Goal: Information Seeking & Learning: Check status

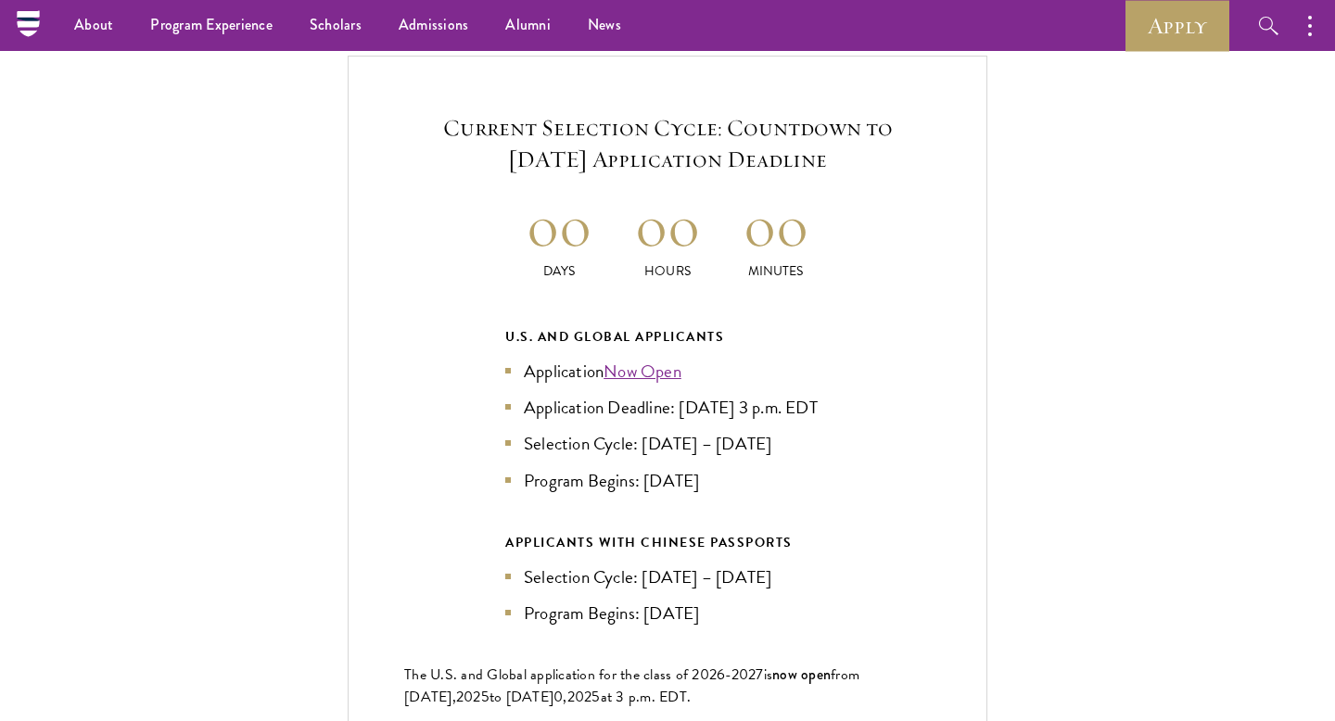
click at [565, 242] on h2 "00" at bounding box center [559, 227] width 108 height 70
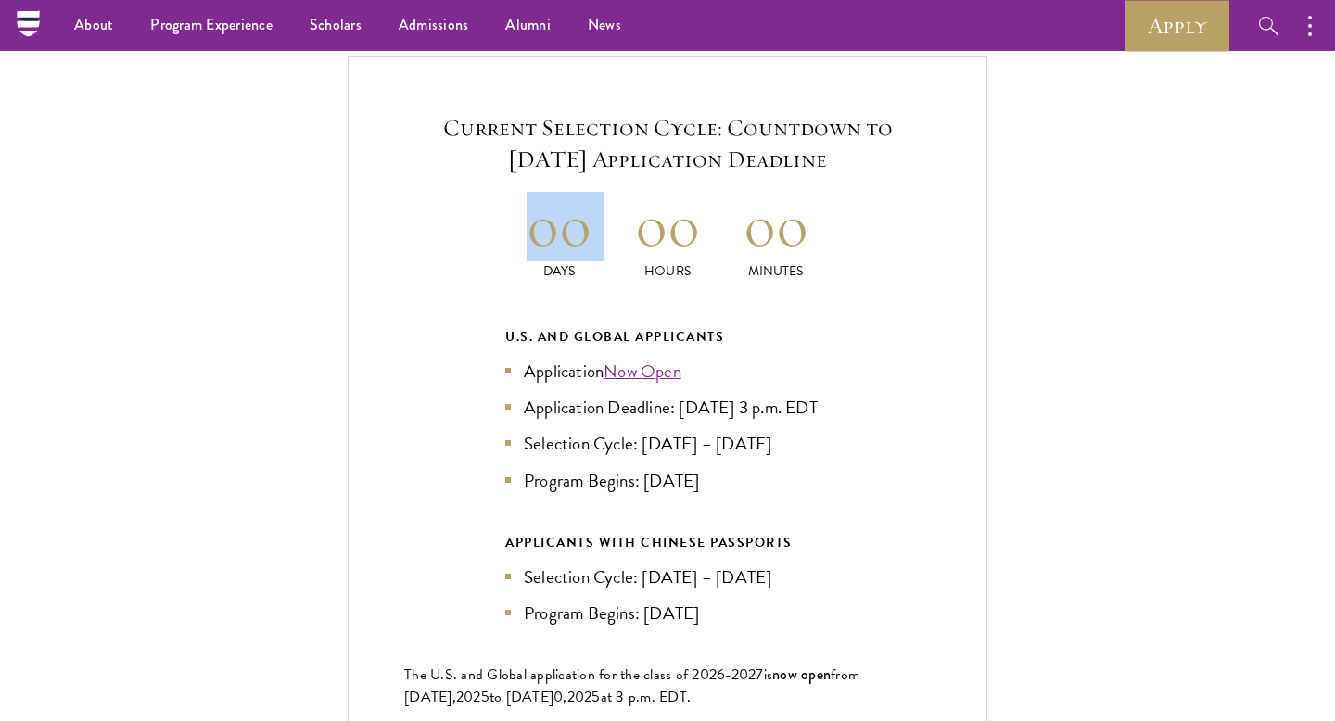
click at [565, 242] on h2 "00" at bounding box center [559, 227] width 108 height 70
click at [490, 243] on div "Current Selection Cycle: Countdown to [DATE] Application Deadline 00 Days 00 Ho…" at bounding box center [668, 450] width 640 height 789
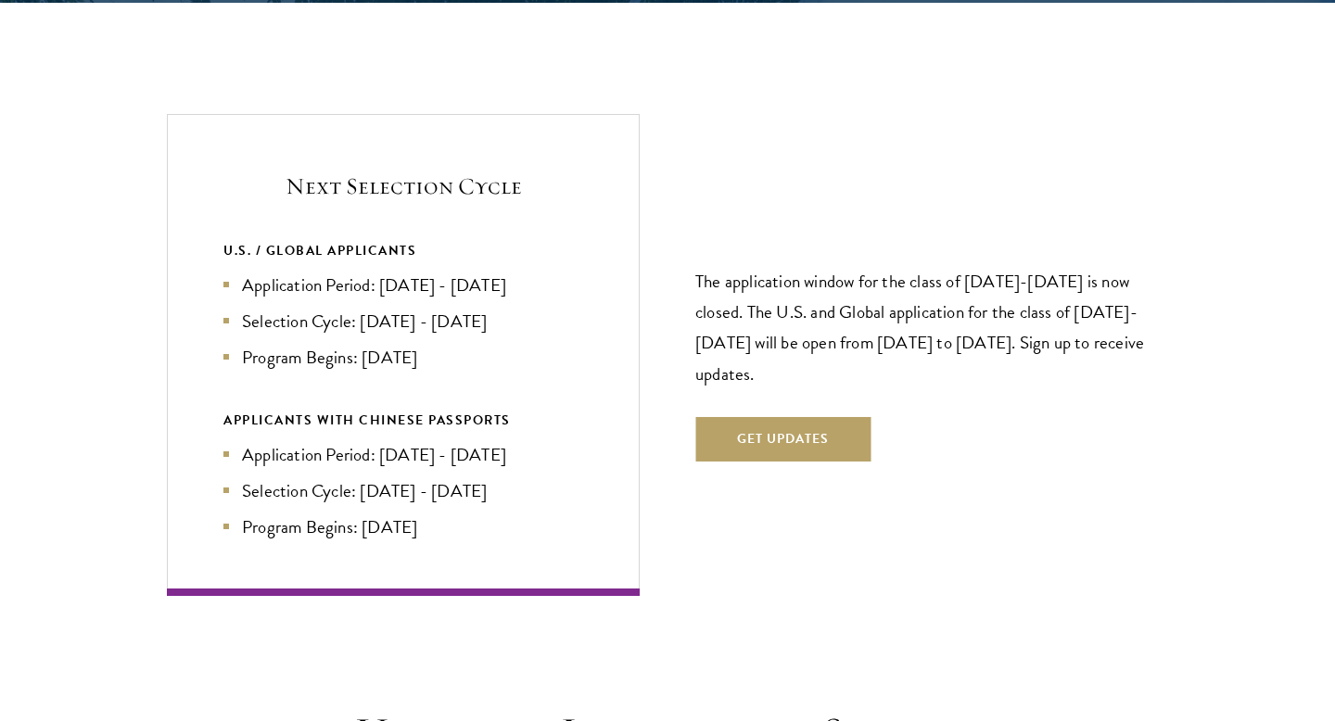
scroll to position [3909, 0]
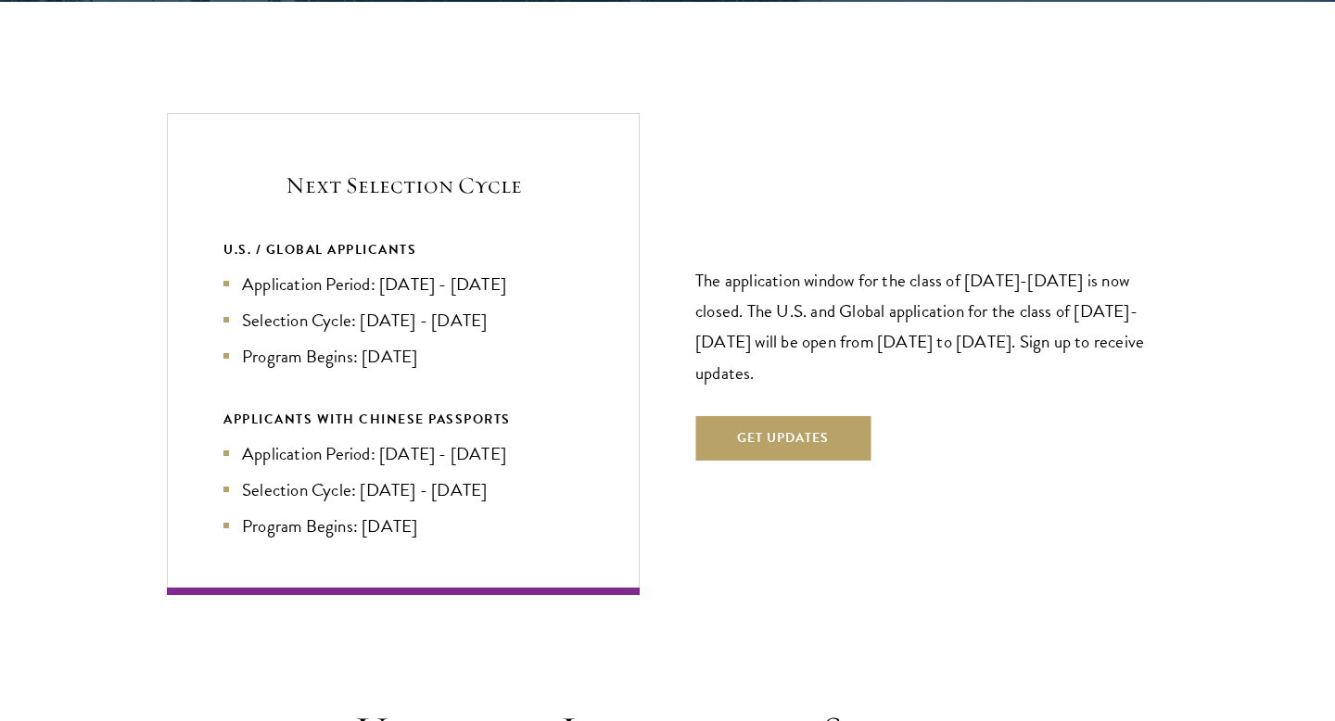
click at [489, 271] on li "Application Period: Apr 2026 - Sep 2026" at bounding box center [403, 284] width 360 height 27
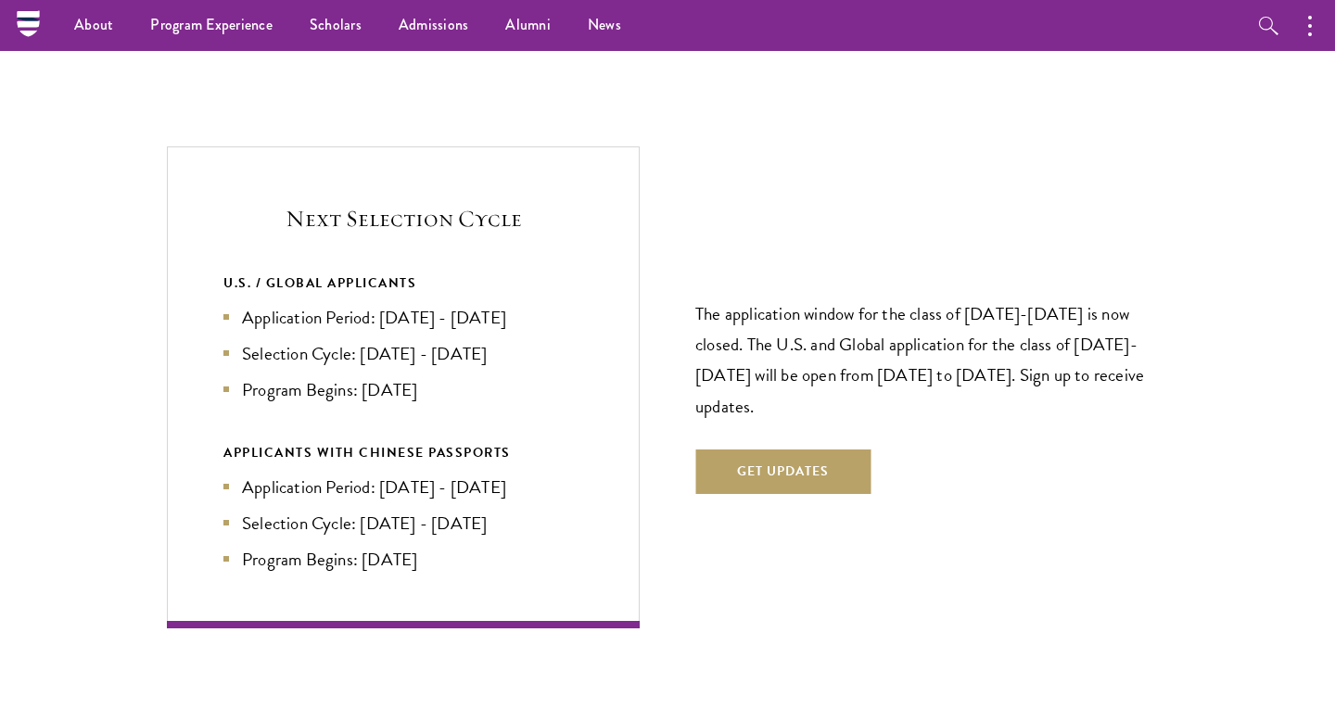
scroll to position [3872, 0]
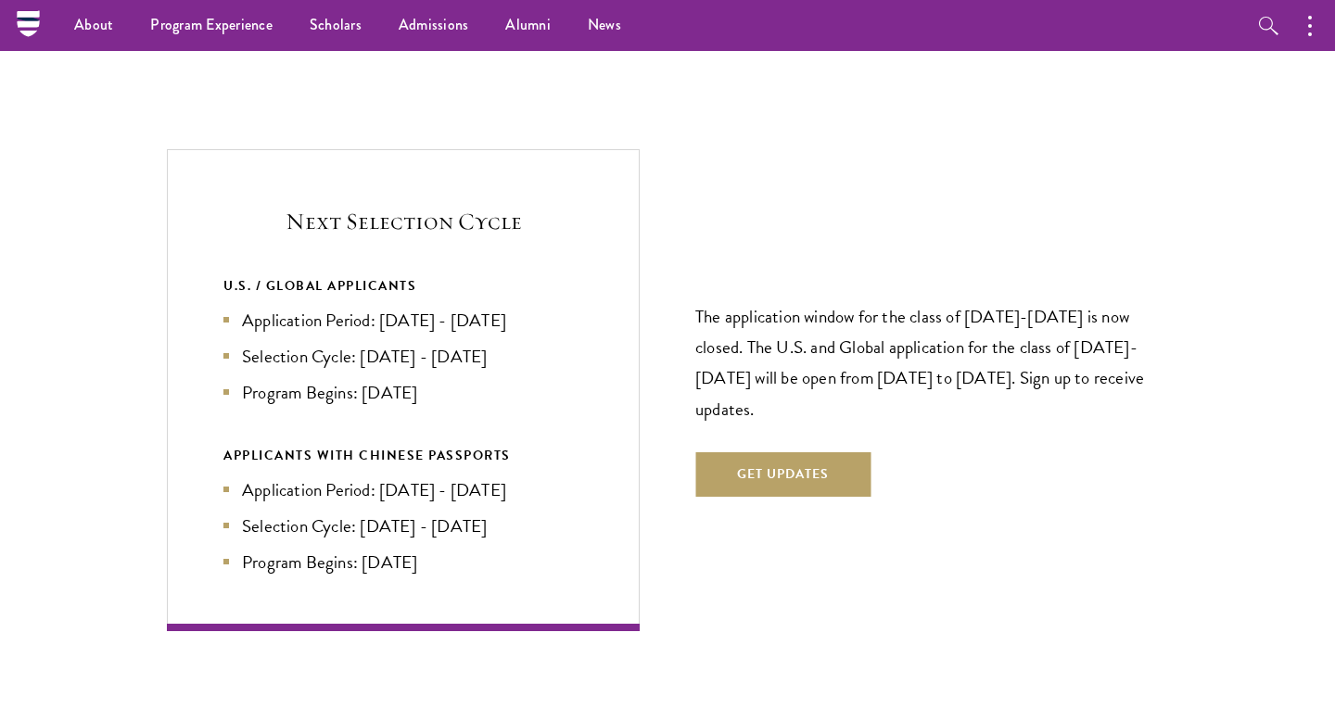
drag, startPoint x: 377, startPoint y: 285, endPoint x: 551, endPoint y: 272, distance: 173.7
click at [551, 307] on li "Application Period: Apr 2026 - Sep 2026" at bounding box center [403, 320] width 360 height 27
click at [770, 301] on p "The application window for the class of 2026-2027 is now closed. The U.S. and G…" at bounding box center [931, 362] width 473 height 122
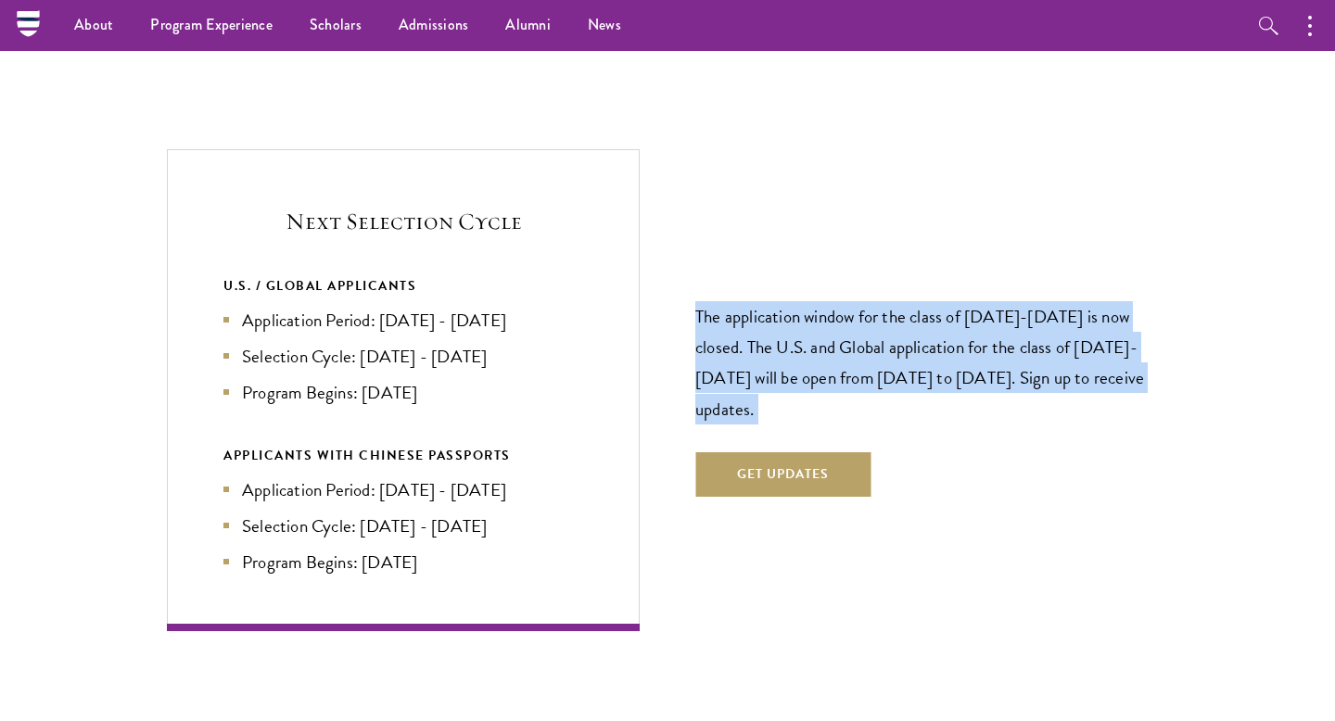
click at [770, 301] on p "The application window for the class of 2026-2027 is now closed. The U.S. and G…" at bounding box center [931, 362] width 473 height 122
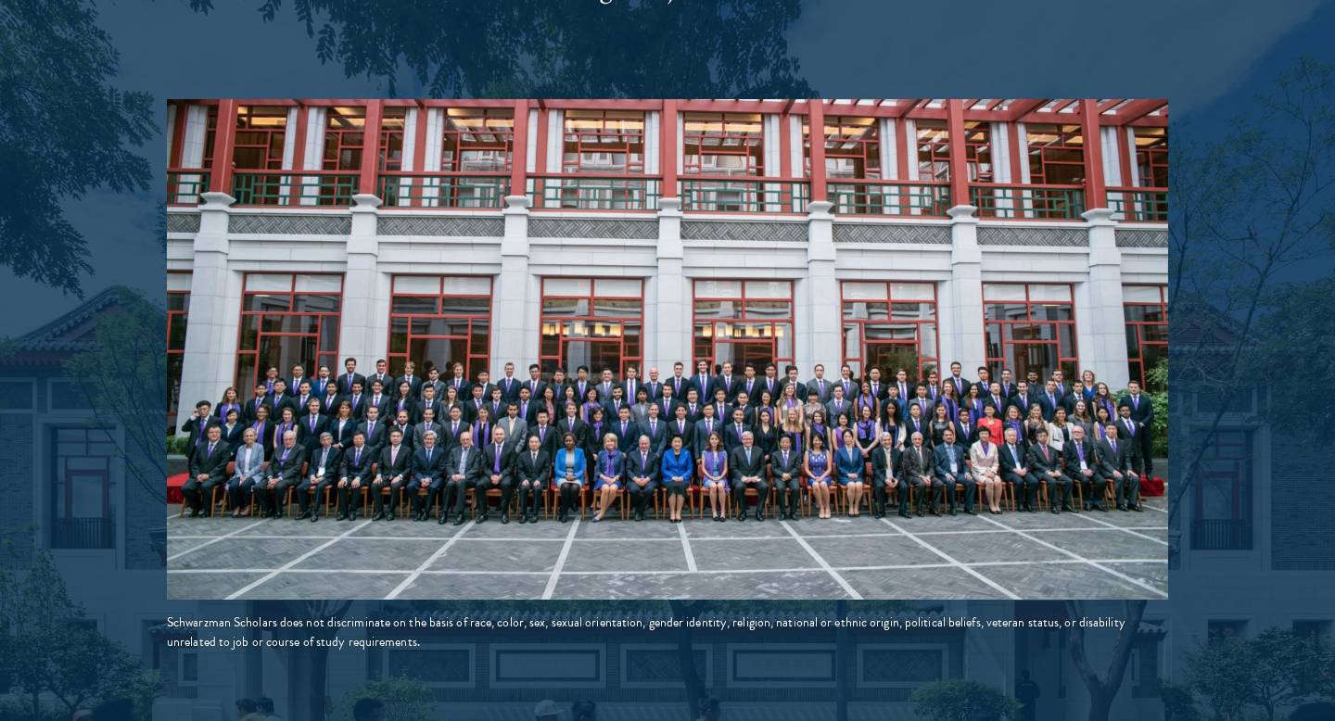
scroll to position [3167, 0]
